Goal: Information Seeking & Learning: Learn about a topic

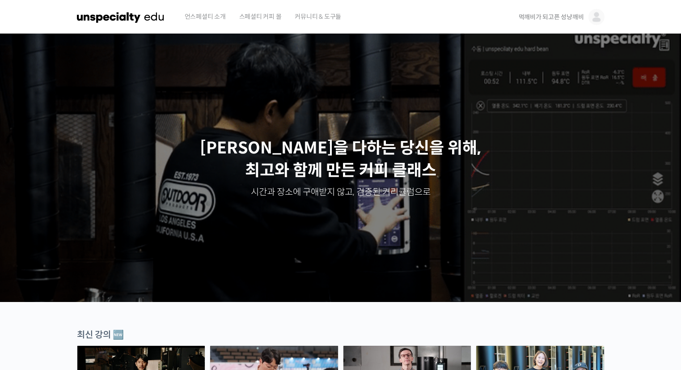
click at [555, 21] on link "먹깨비가 되고픈 성냥깨비" at bounding box center [562, 17] width 86 height 34
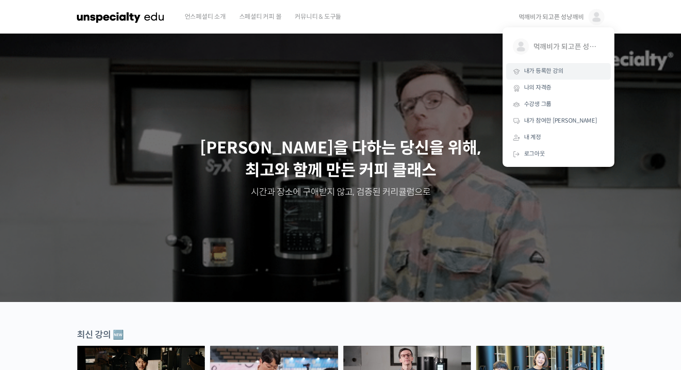
click at [549, 70] on span "내가 등록한 강의" at bounding box center [543, 71] width 39 height 8
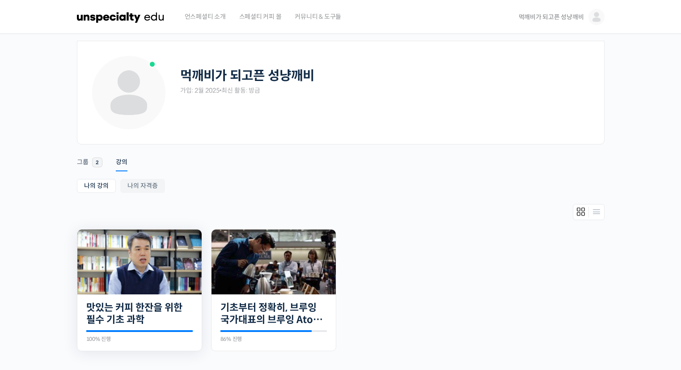
click at [156, 257] on img at bounding box center [139, 261] width 124 height 65
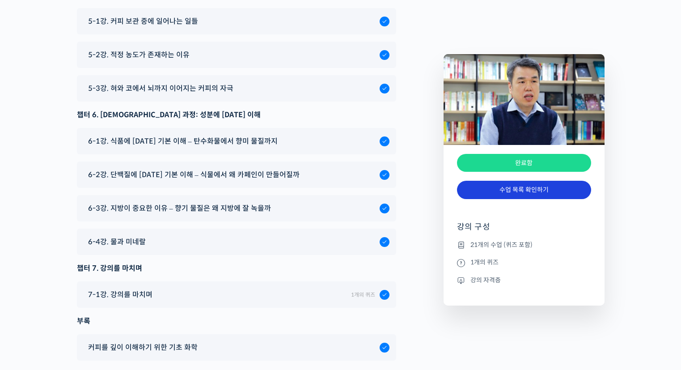
scroll to position [4638, 0]
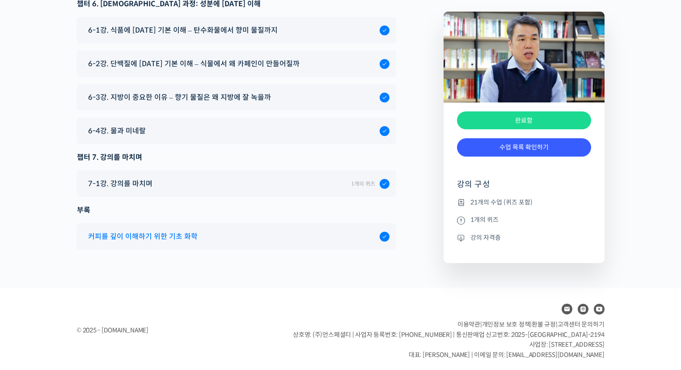
click at [142, 234] on span "커피를 깊이 이해하기 위한 기초 화학" at bounding box center [143, 236] width 110 height 12
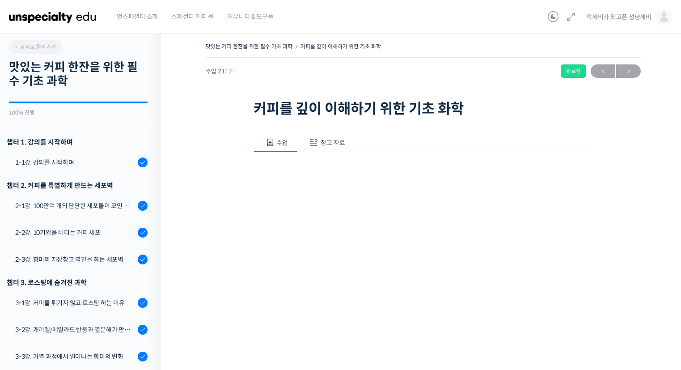
scroll to position [471, 0]
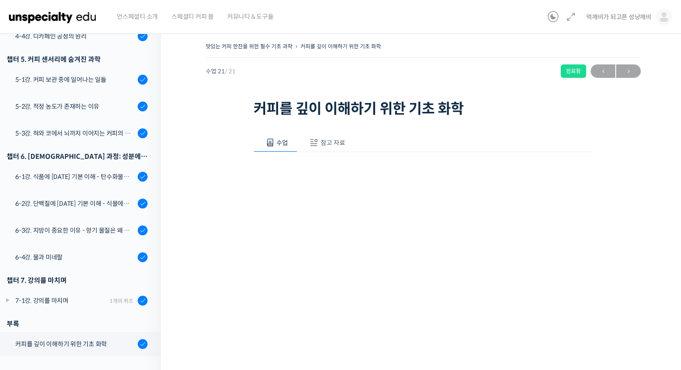
click at [352, 143] on button "참고 자료" at bounding box center [325, 142] width 57 height 19
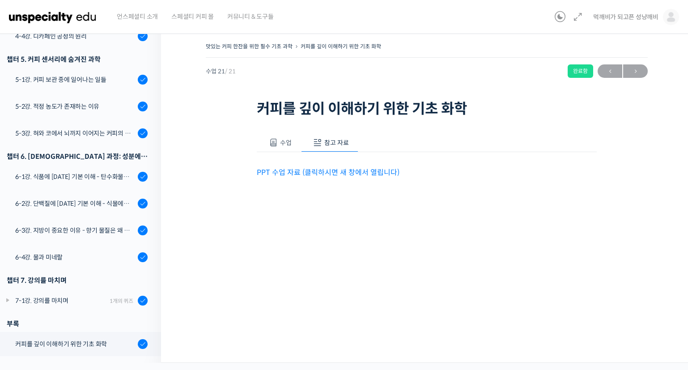
click at [356, 169] on link "PPT 수업 자료 (클릭하시면 새 창에서 열립니다)" at bounding box center [328, 172] width 143 height 9
click at [69, 300] on div "7-1강. 강의를 마치며" at bounding box center [61, 301] width 92 height 10
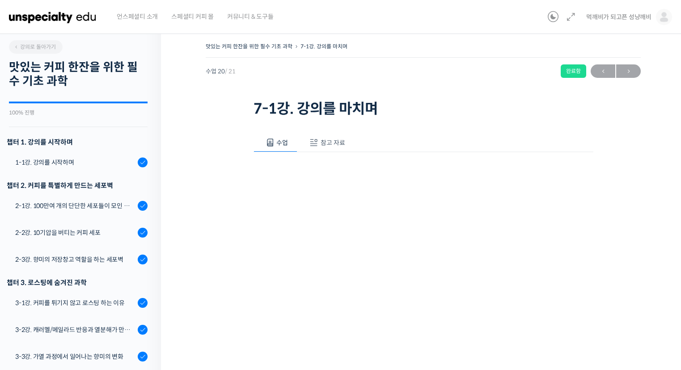
scroll to position [492, 0]
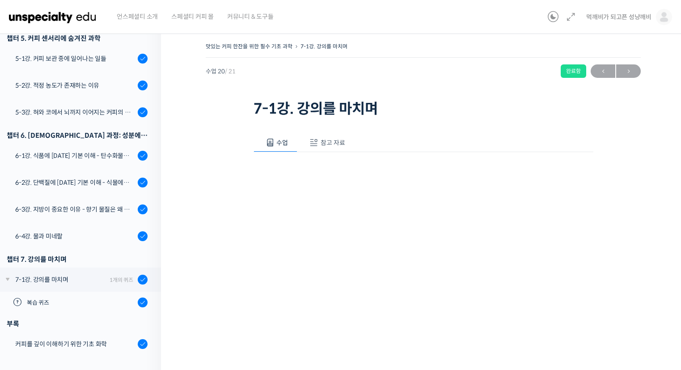
click at [321, 137] on button "참고 자료" at bounding box center [325, 142] width 57 height 19
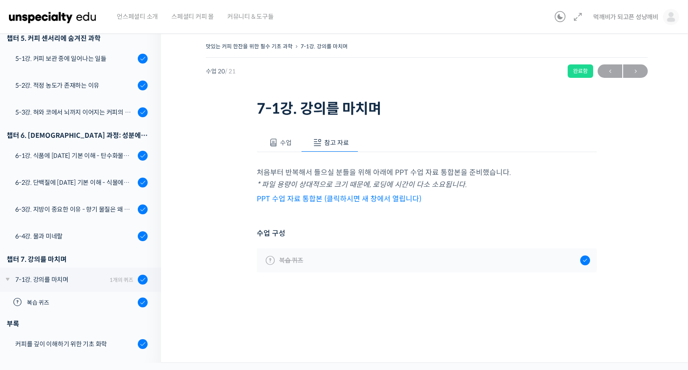
click at [341, 194] on link "PPT 수업 자료 통합본 (클릭하시면 새 창에서 열립니다)" at bounding box center [339, 198] width 165 height 9
